Goal: Transaction & Acquisition: Obtain resource

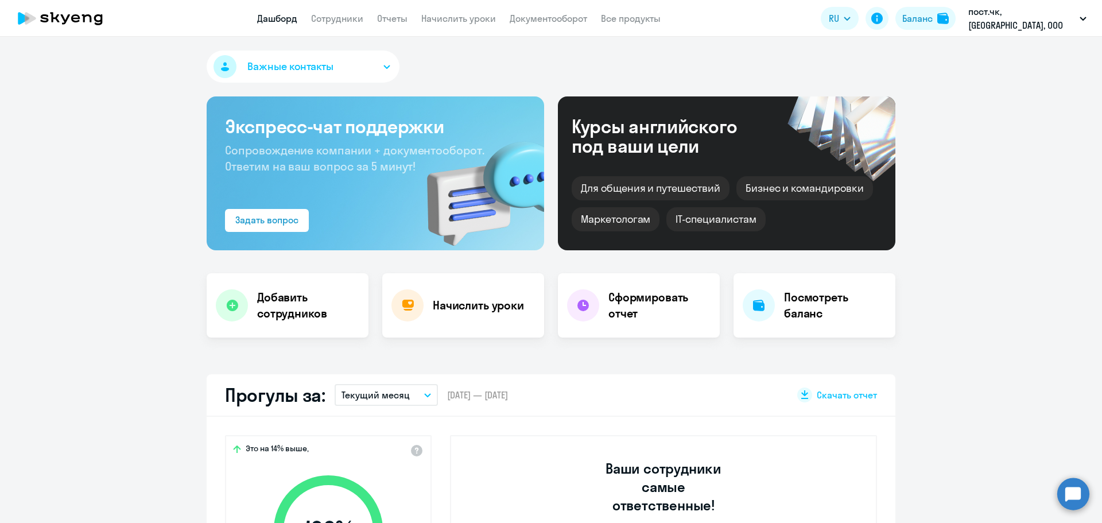
select select "30"
click at [407, 17] on link "Отчеты" at bounding box center [392, 18] width 30 height 11
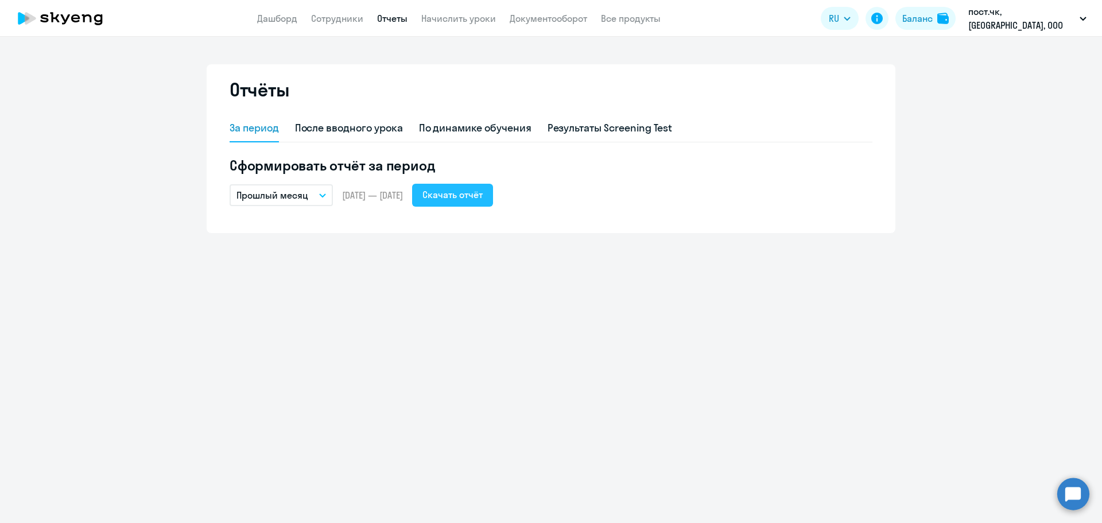
click at [483, 199] on div "Скачать отчёт" at bounding box center [452, 195] width 60 height 14
click at [332, 21] on link "Сотрудники" at bounding box center [337, 18] width 52 height 11
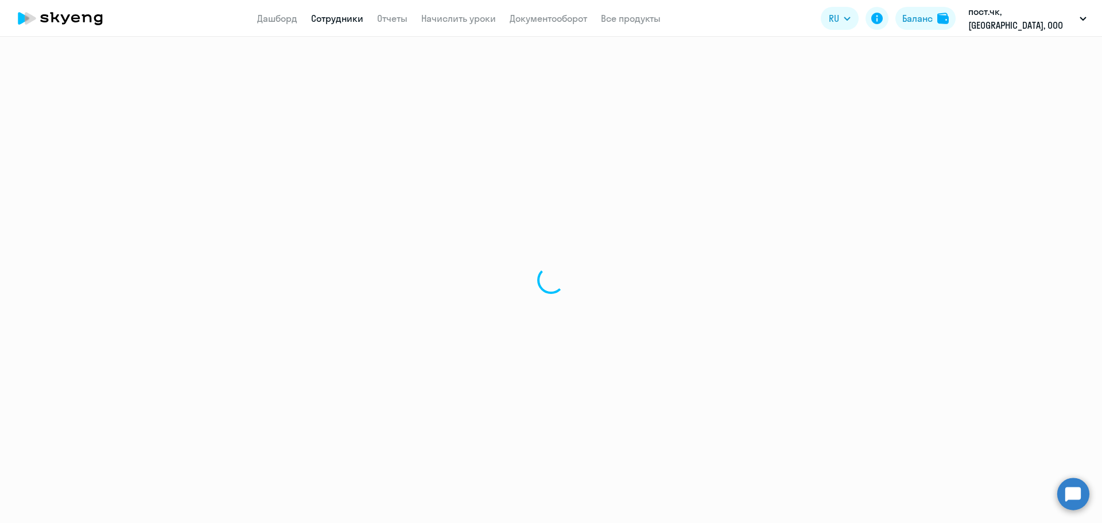
select select "30"
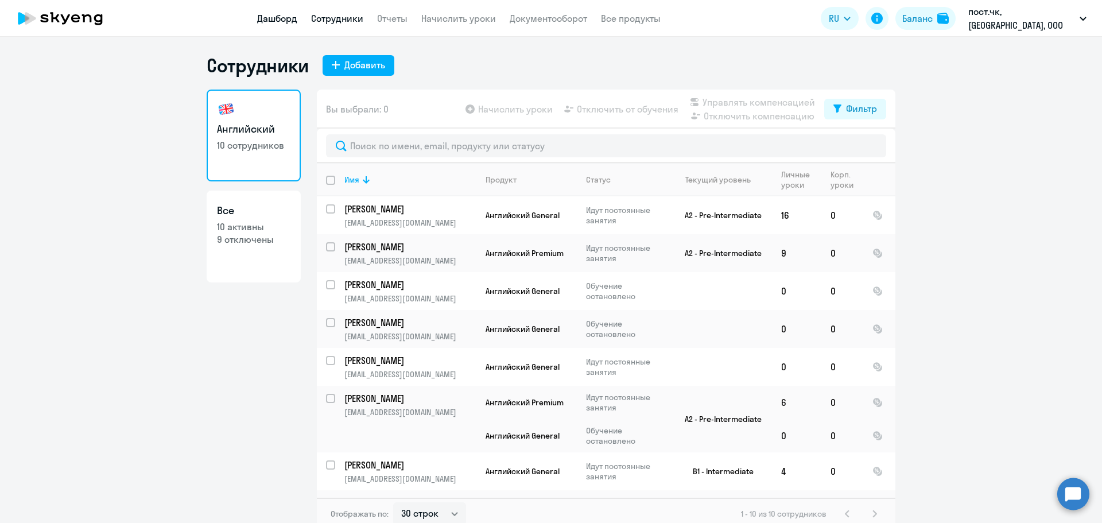
click at [289, 18] on link "Дашборд" at bounding box center [277, 18] width 40 height 11
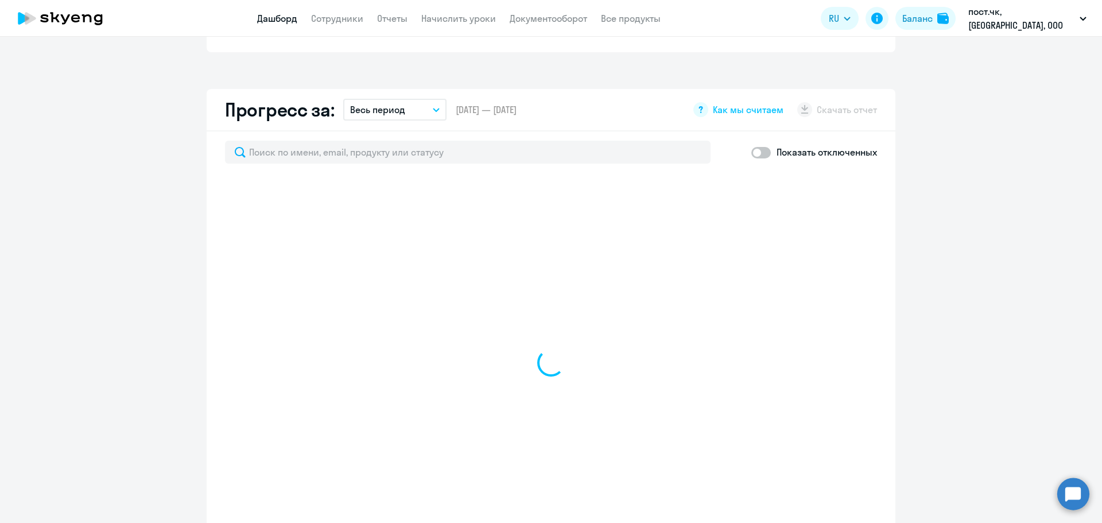
scroll to position [631, 0]
select select "30"
